Goal: Find specific page/section: Find specific page/section

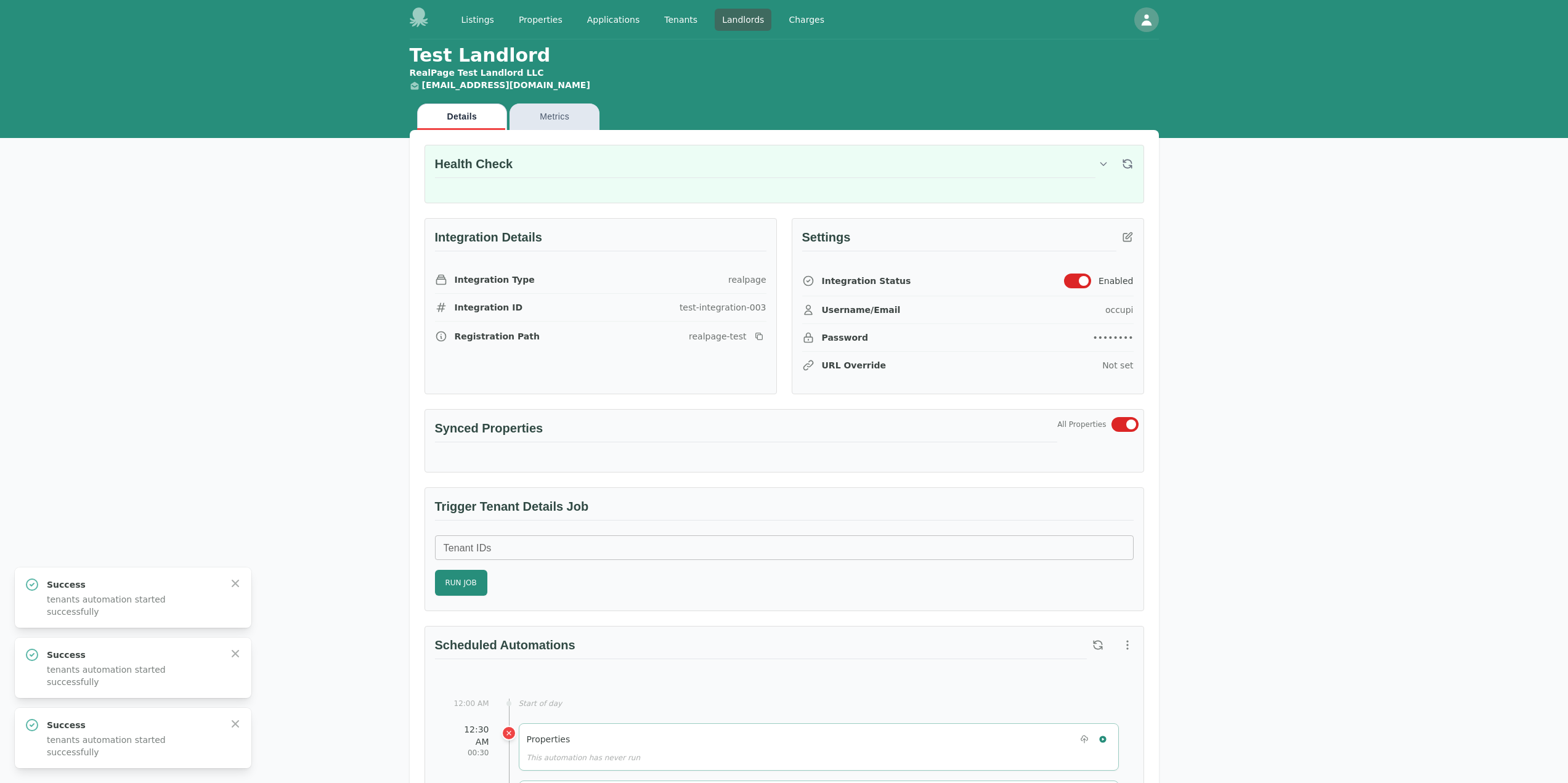
scroll to position [369, 0]
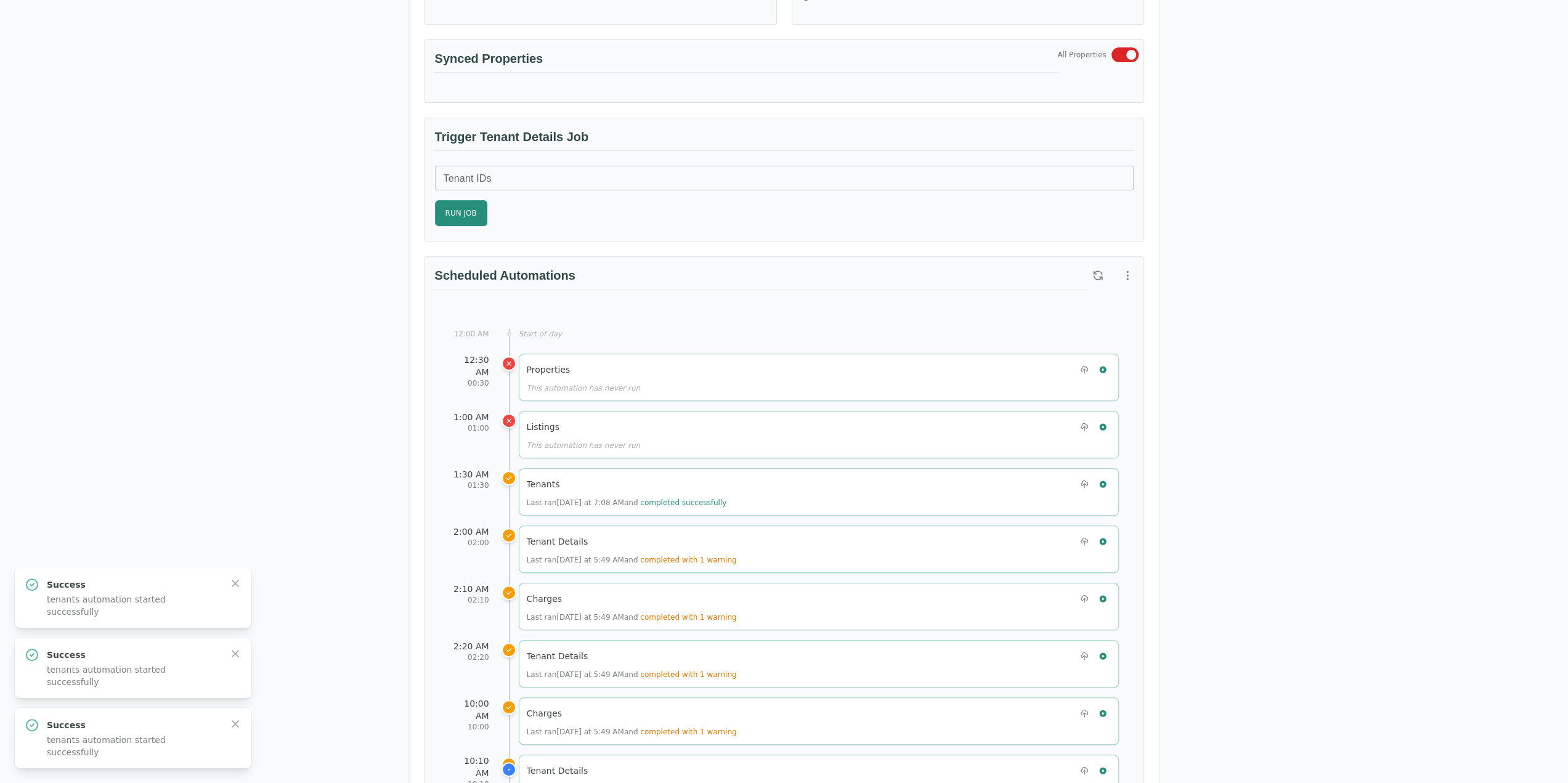
click at [1363, 639] on div "Test Landlord RealPage Test Landlord LLC landlord.realpage@occupi.app Details M…" at bounding box center [784, 630] width 1568 height 1920
click at [1473, 371] on div "Test Landlord RealPage Test Landlord LLC landlord.realpage@occupi.app Details M…" at bounding box center [784, 630] width 1568 height 1920
click at [98, 375] on div "Test Landlord RealPage Test Landlord LLC landlord.realpage@occupi.app Details M…" at bounding box center [784, 630] width 1568 height 1920
click at [229, 730] on icon "button" at bounding box center [235, 723] width 12 height 12
click at [230, 730] on icon "button" at bounding box center [235, 723] width 12 height 12
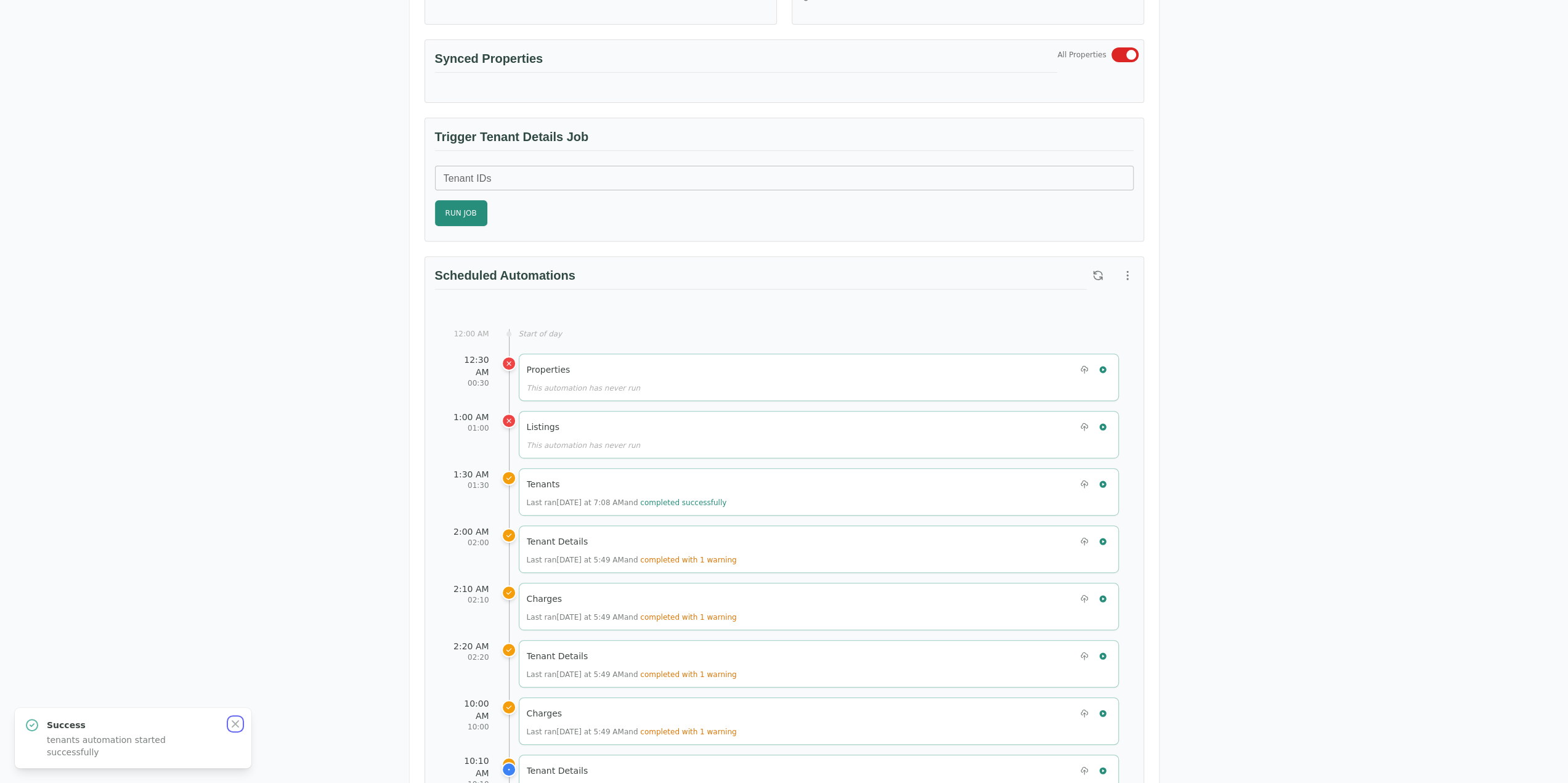
click at [230, 730] on icon "button" at bounding box center [235, 723] width 12 height 12
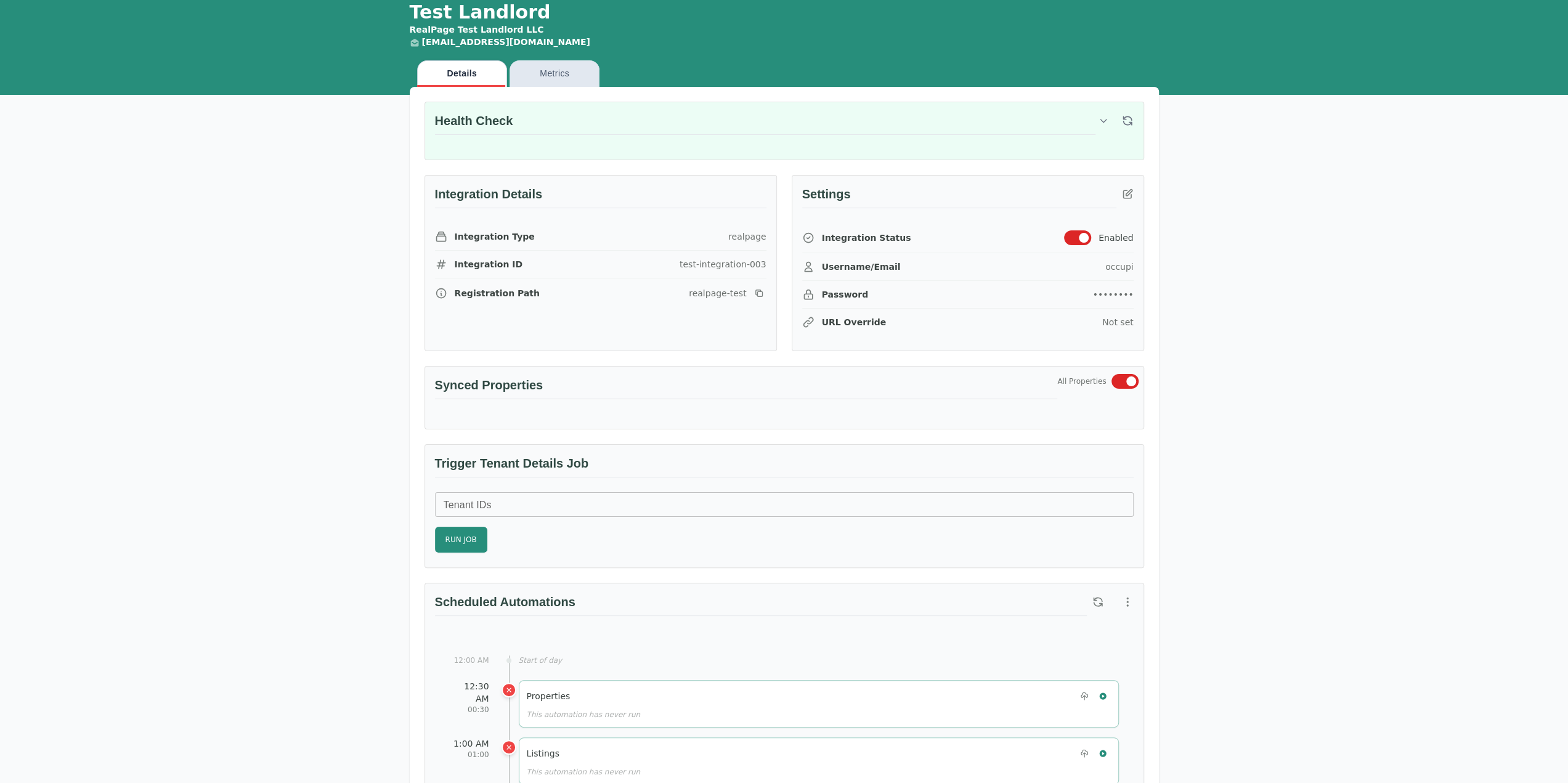
scroll to position [0, 0]
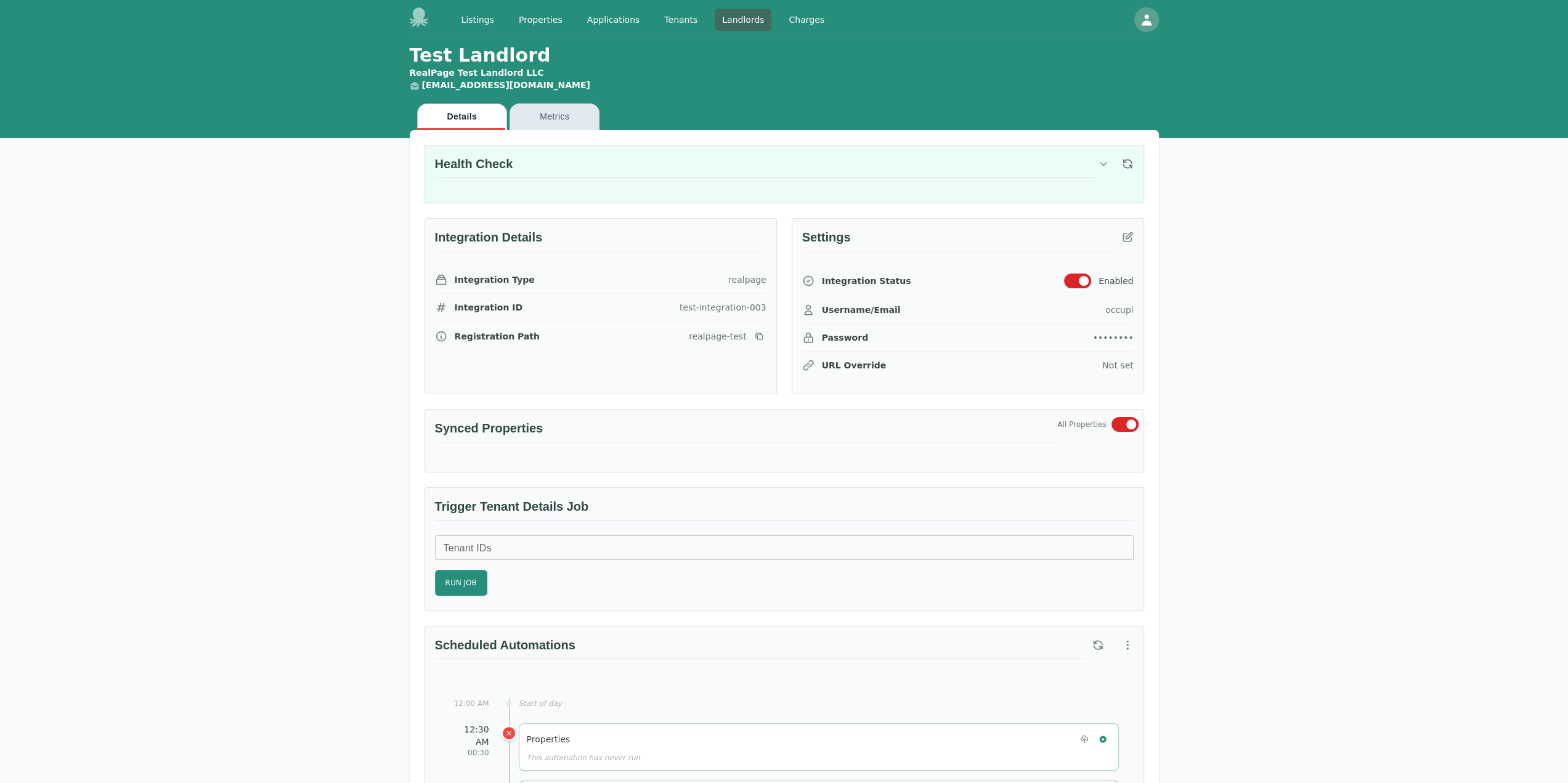
click at [416, 9] on icon at bounding box center [418, 17] width 18 height 20
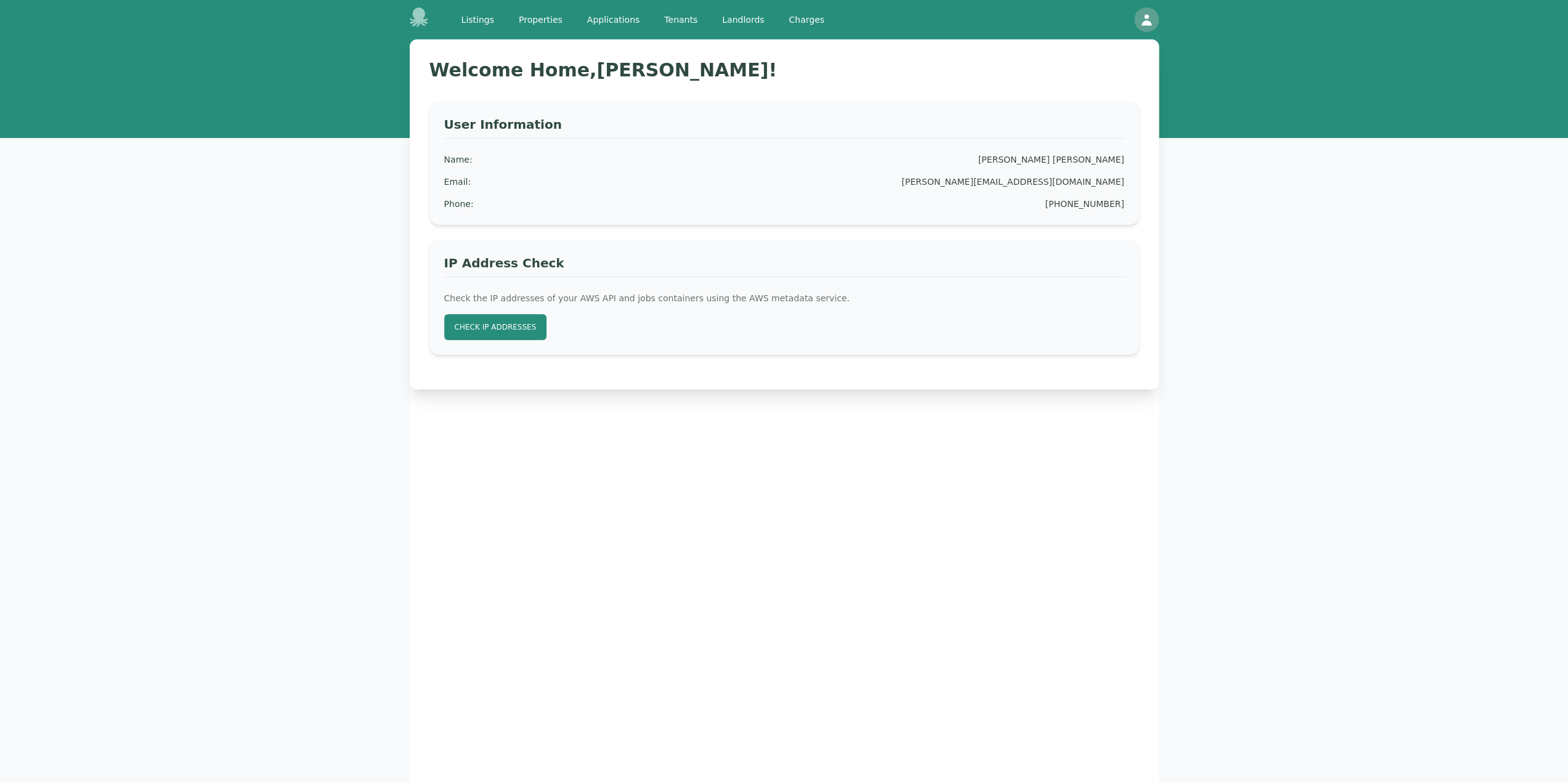
drag, startPoint x: 1232, startPoint y: 371, endPoint x: 1254, endPoint y: 254, distance: 119.1
click at [1254, 254] on div "Welcome Home, Cooper ! User Information Name : Cooper Sullivan Email : cooper@o…" at bounding box center [784, 446] width 1568 height 813
drag, startPoint x: 1294, startPoint y: 285, endPoint x: 521, endPoint y: 402, distance: 781.8
click at [534, 428] on div "Welcome Home, Cooper ! User Information Name : Cooper Sullivan Email : cooper@o…" at bounding box center [784, 430] width 749 height 783
click at [528, 334] on button "Check IP Addresses" at bounding box center [495, 327] width 103 height 26
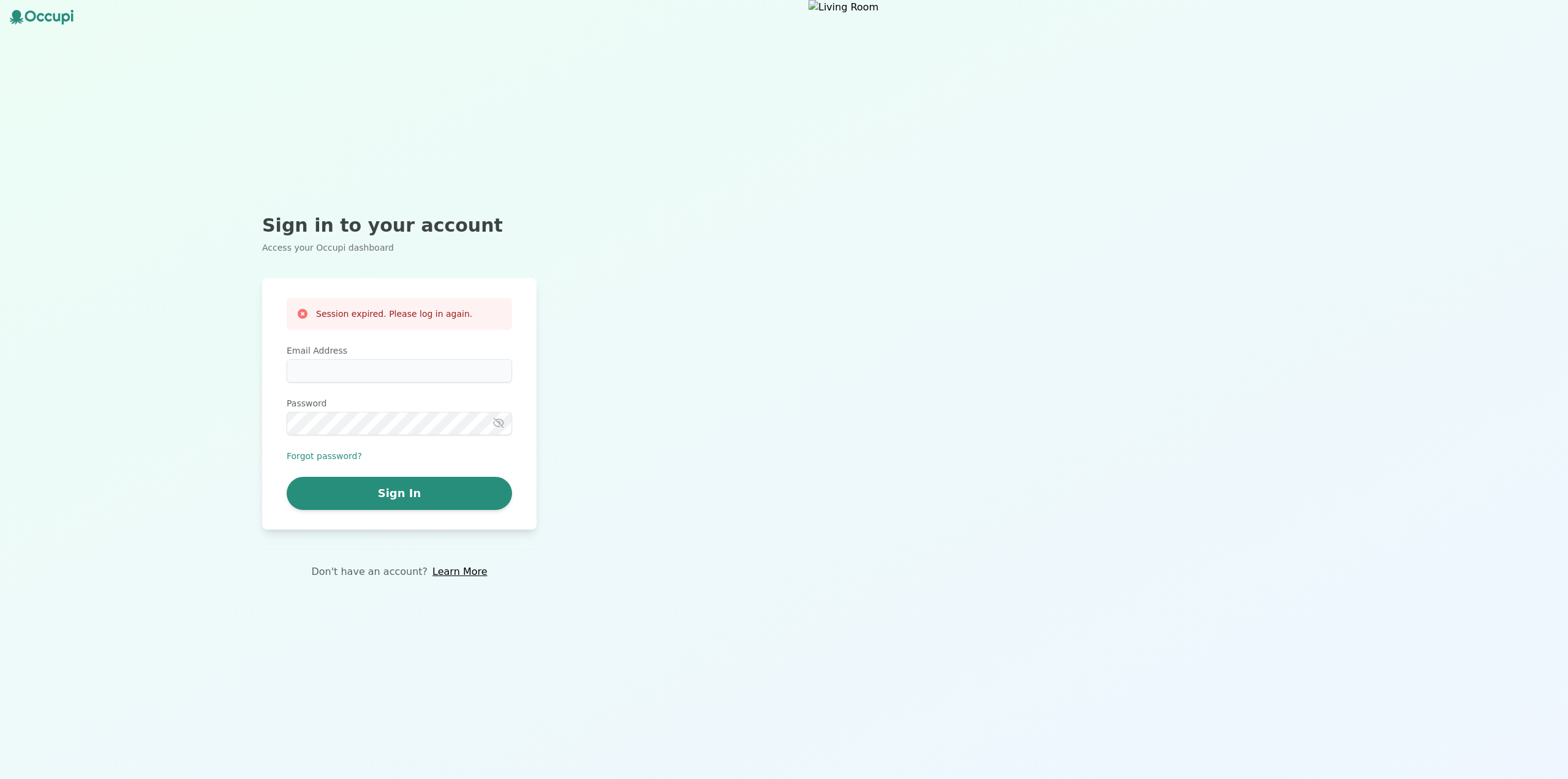
type input "**********"
click at [390, 511] on div "**********" at bounding box center [399, 404] width 274 height 251
click at [397, 493] on button "Sign In" at bounding box center [399, 493] width 225 height 33
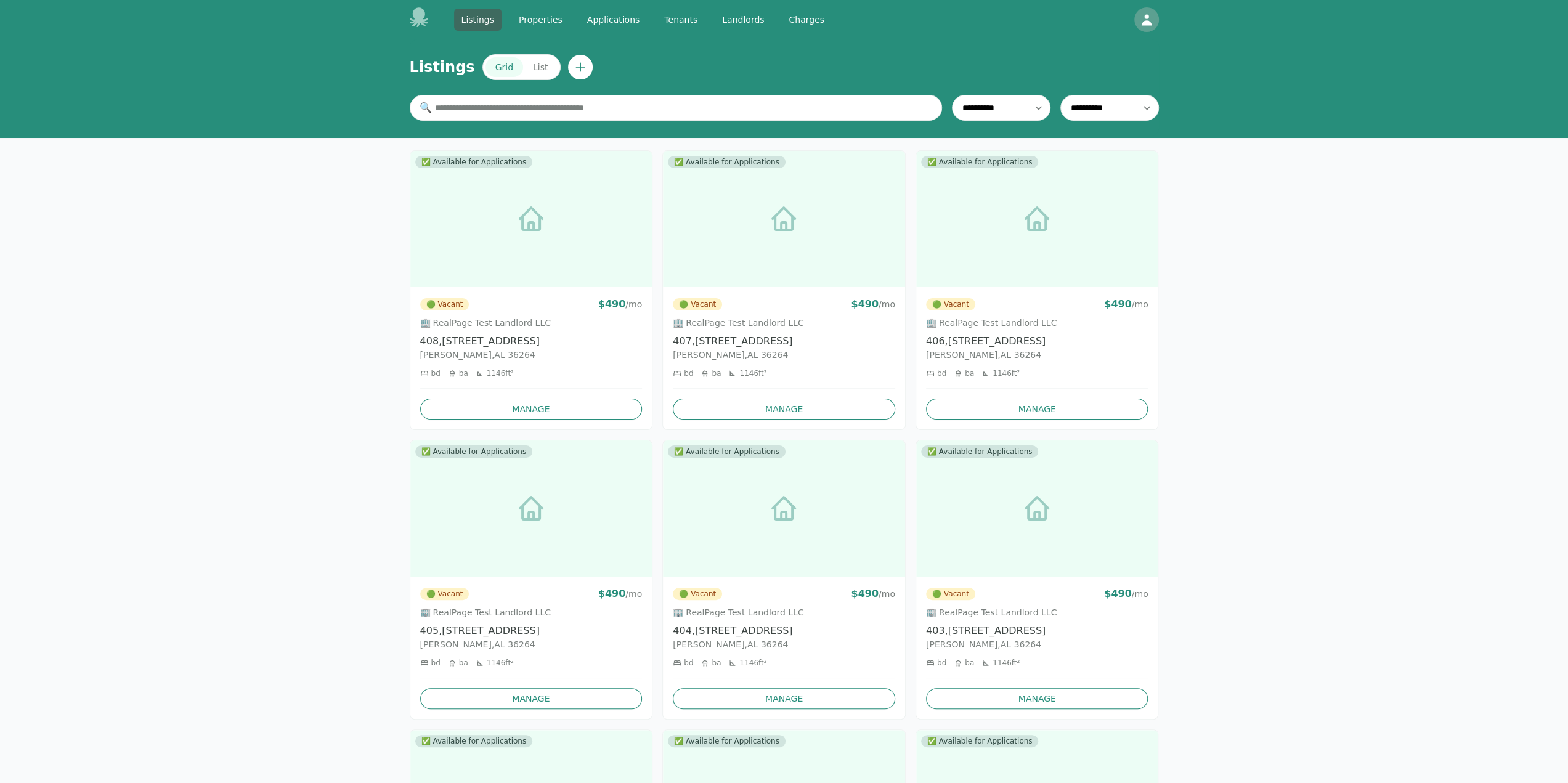
click at [720, 20] on link "Landlords" at bounding box center [743, 20] width 57 height 22
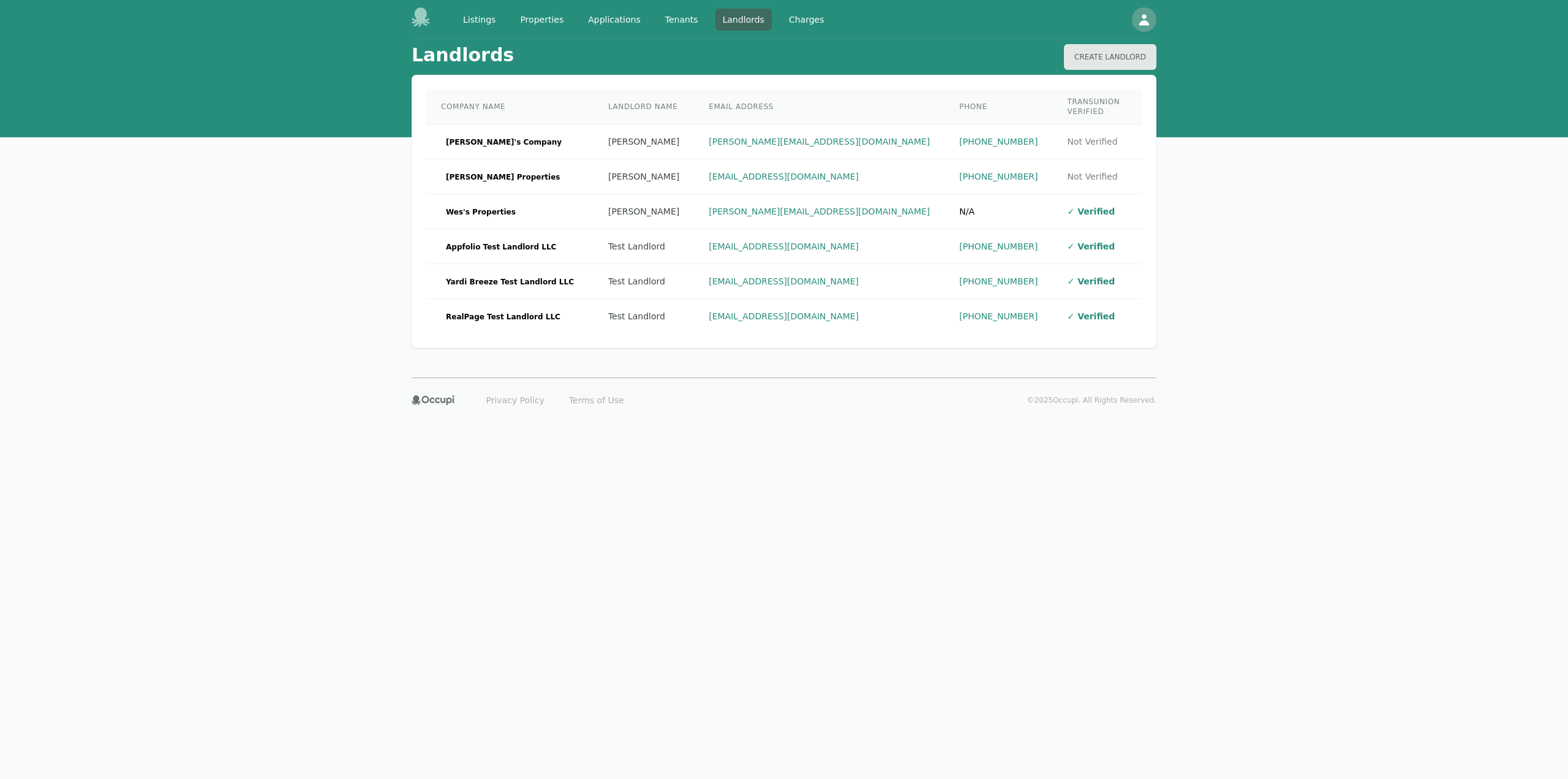
click at [127, 337] on div "Landlords Create Landlord Company Name Landlord Name Email Address Phone TransU…" at bounding box center [784, 208] width 1568 height 338
click at [792, 312] on link "[EMAIL_ADDRESS][DOMAIN_NAME]" at bounding box center [784, 317] width 150 height 10
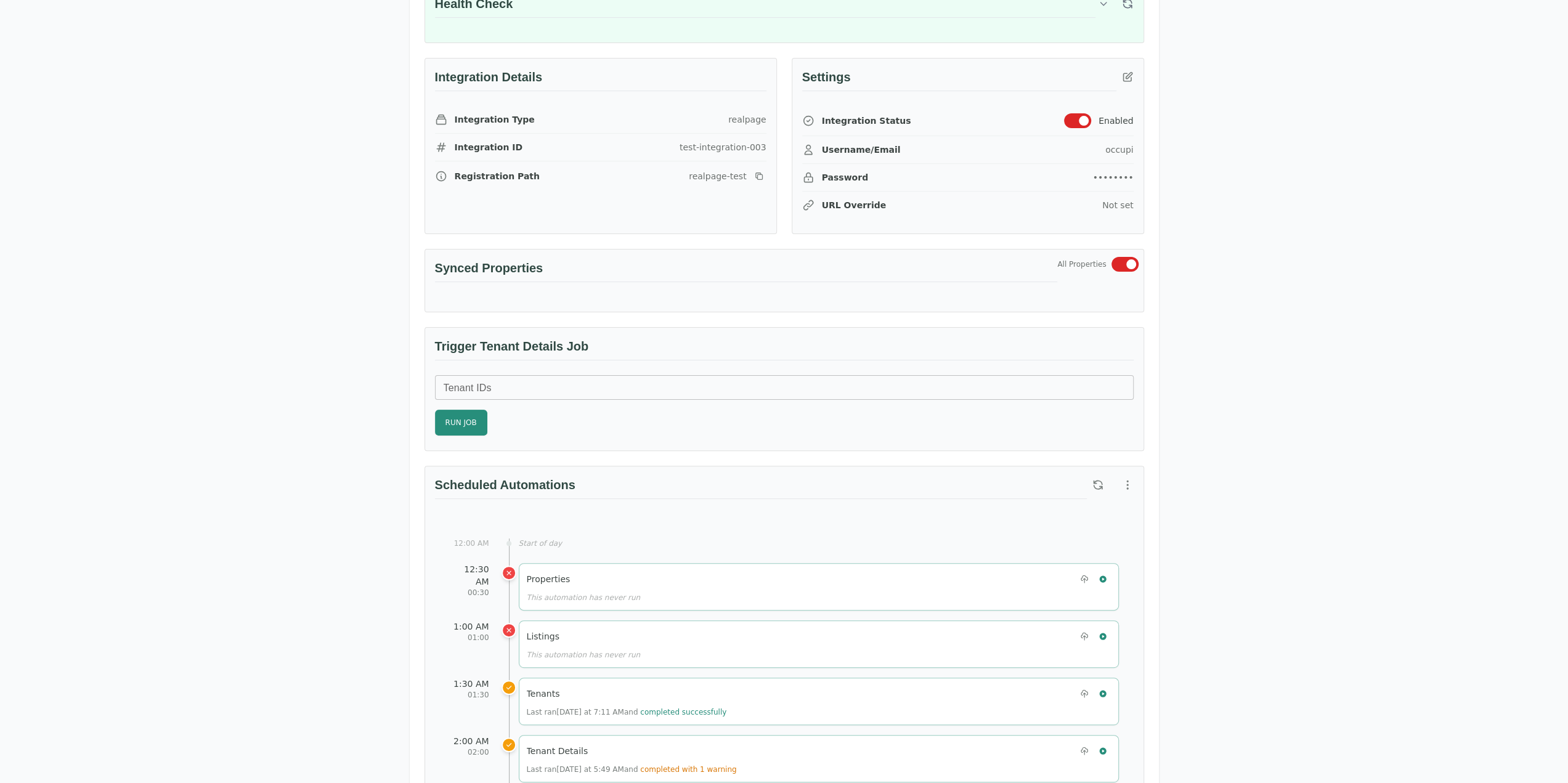
scroll to position [369, 0]
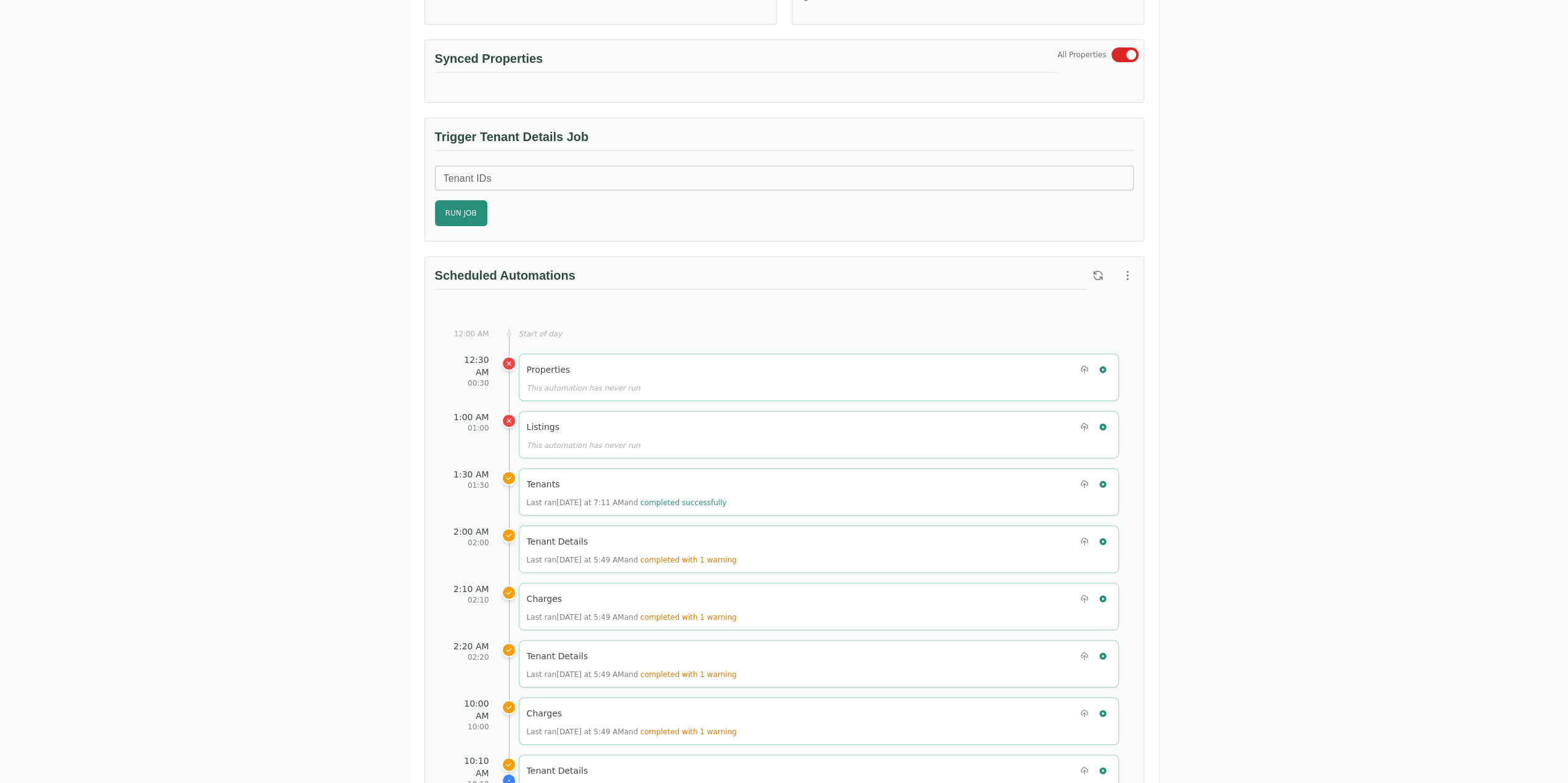
click at [1464, 253] on div "Test Landlord RealPage Test Landlord LLC [EMAIL_ADDRESS][DOMAIN_NAME] Details M…" at bounding box center [784, 630] width 1568 height 1920
click at [1266, 204] on div "Test Landlord RealPage Test Landlord LLC [EMAIL_ADDRESS][DOMAIN_NAME] Details M…" at bounding box center [784, 630] width 1568 height 1920
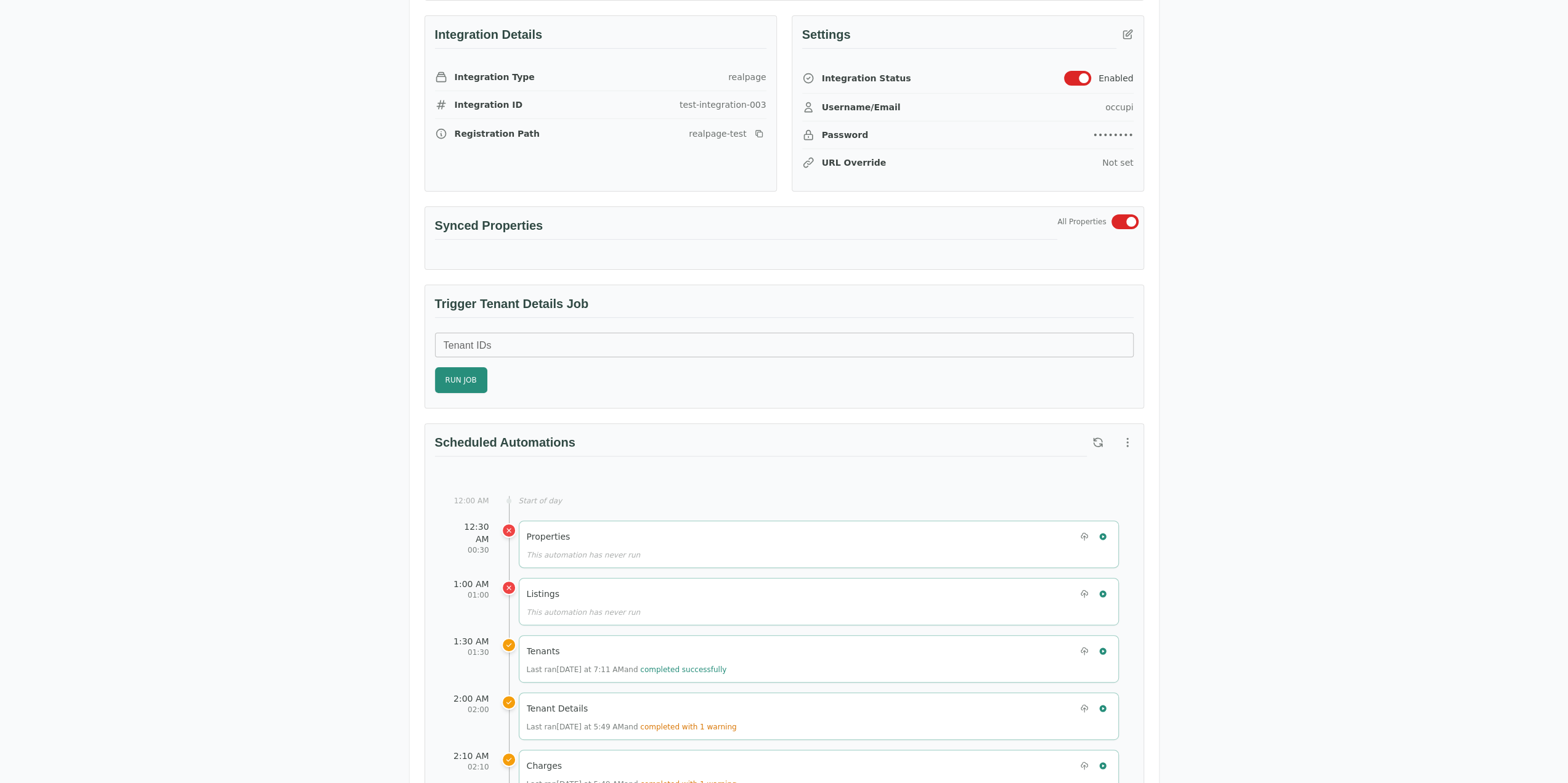
scroll to position [246, 0]
